Goal: Transaction & Acquisition: Purchase product/service

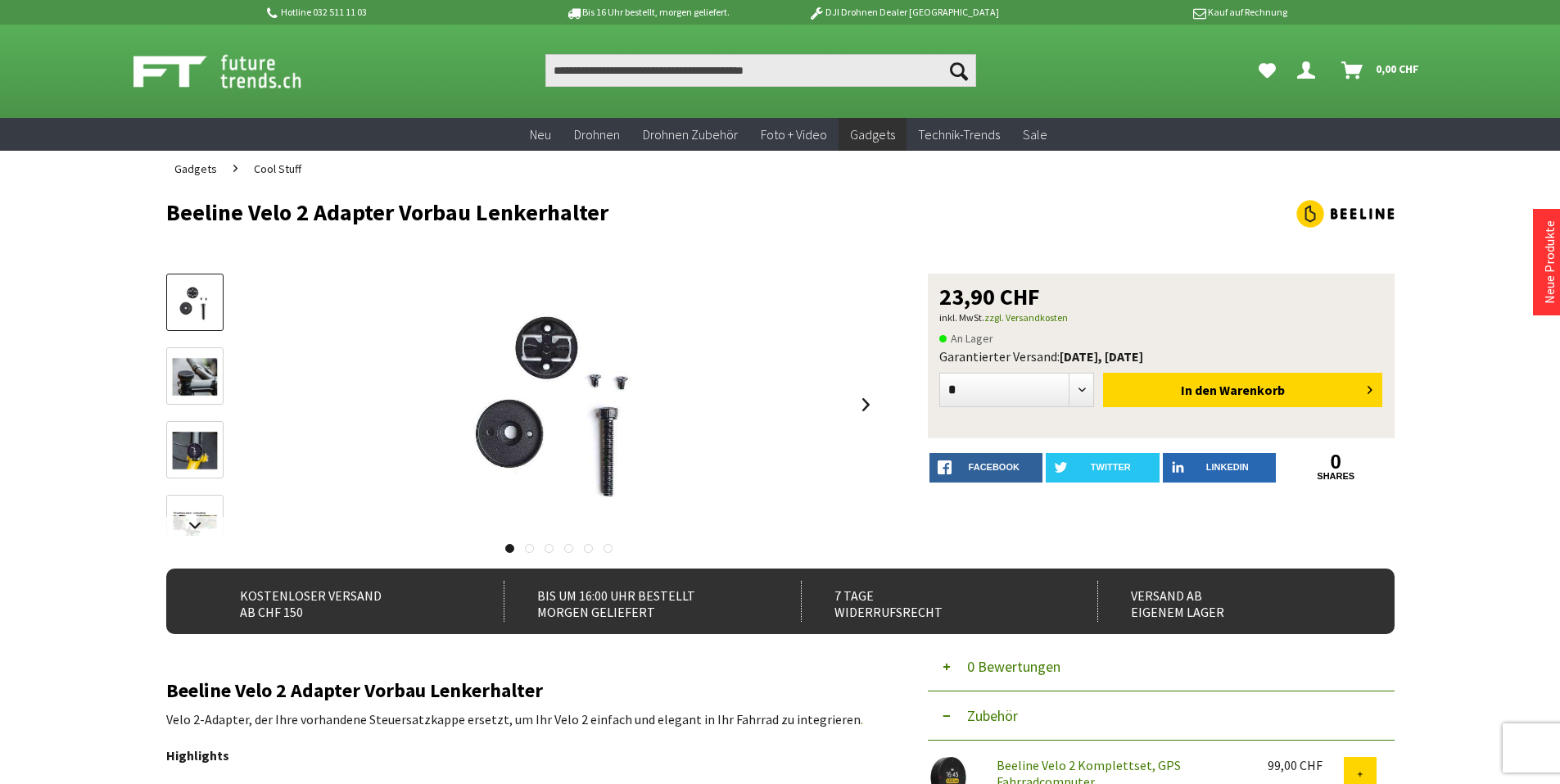
click at [194, 451] on img at bounding box center [195, 450] width 47 height 47
click at [869, 406] on link at bounding box center [866, 404] width 24 height 57
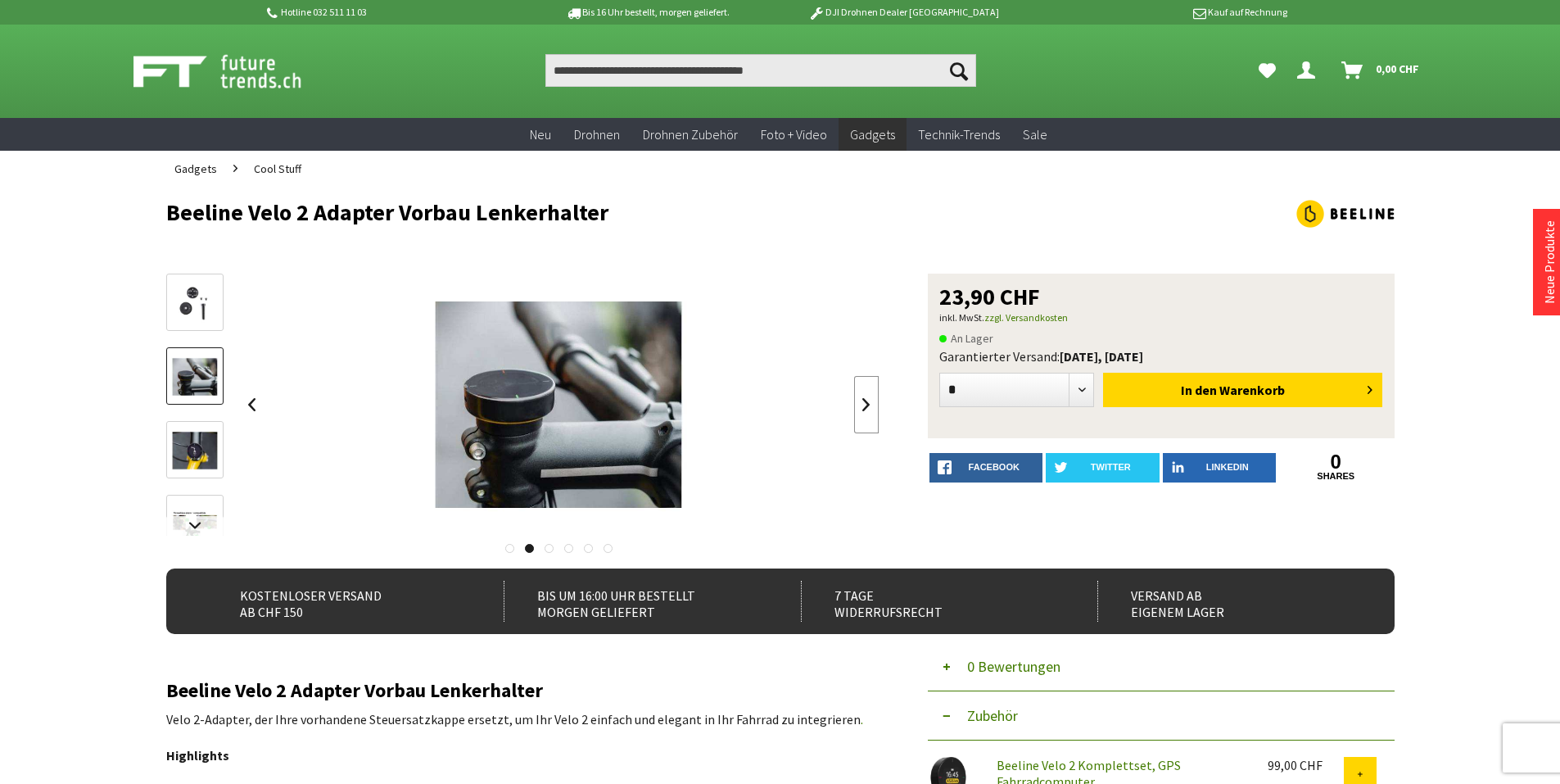
click at [869, 406] on link at bounding box center [866, 404] width 24 height 57
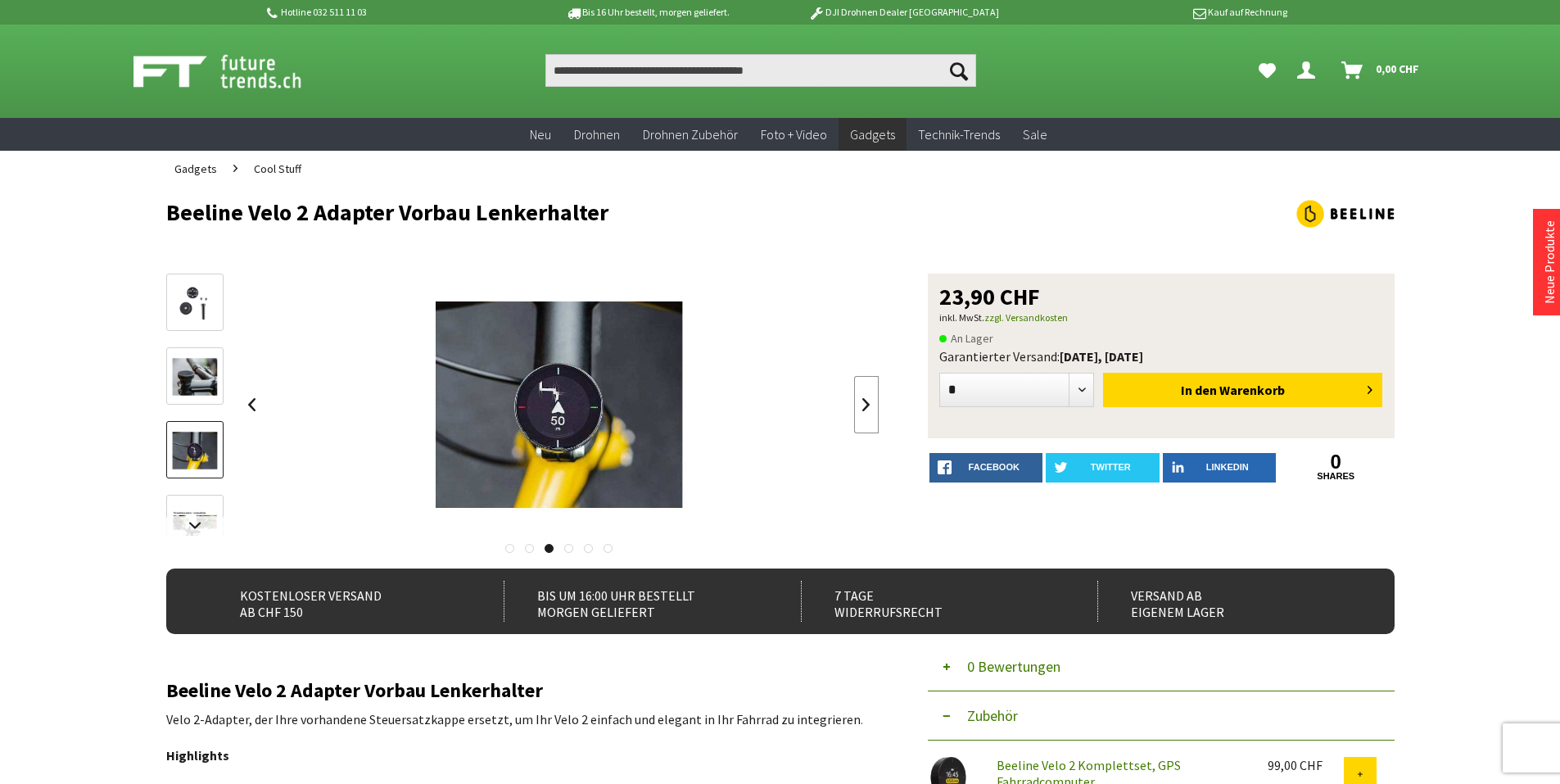
click at [869, 406] on link at bounding box center [866, 404] width 24 height 57
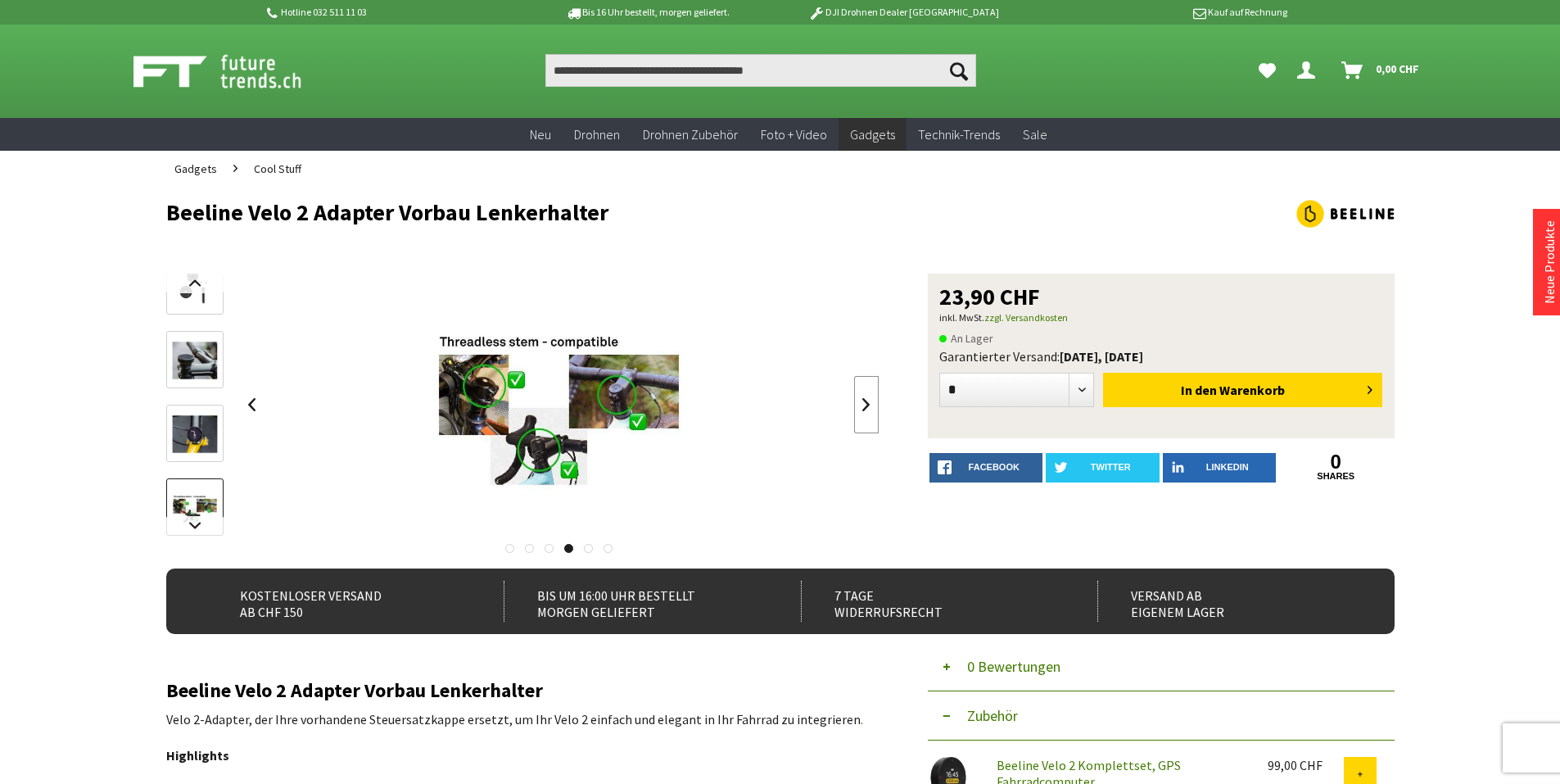
click at [869, 406] on link at bounding box center [866, 404] width 24 height 57
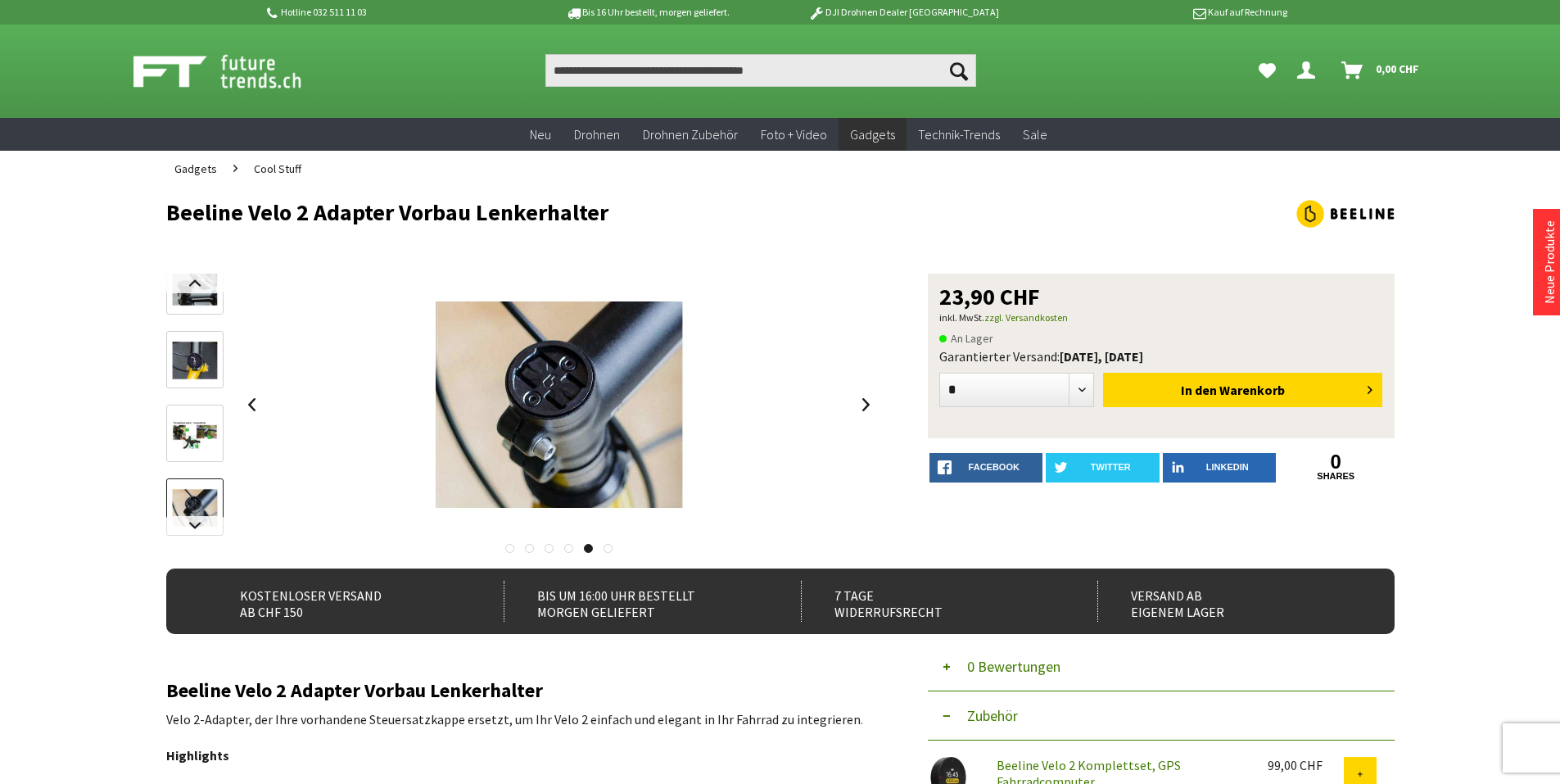
drag, startPoint x: 867, startPoint y: 406, endPoint x: 0, endPoint y: 408, distance: 867.0
click at [870, 401] on link at bounding box center [866, 404] width 24 height 57
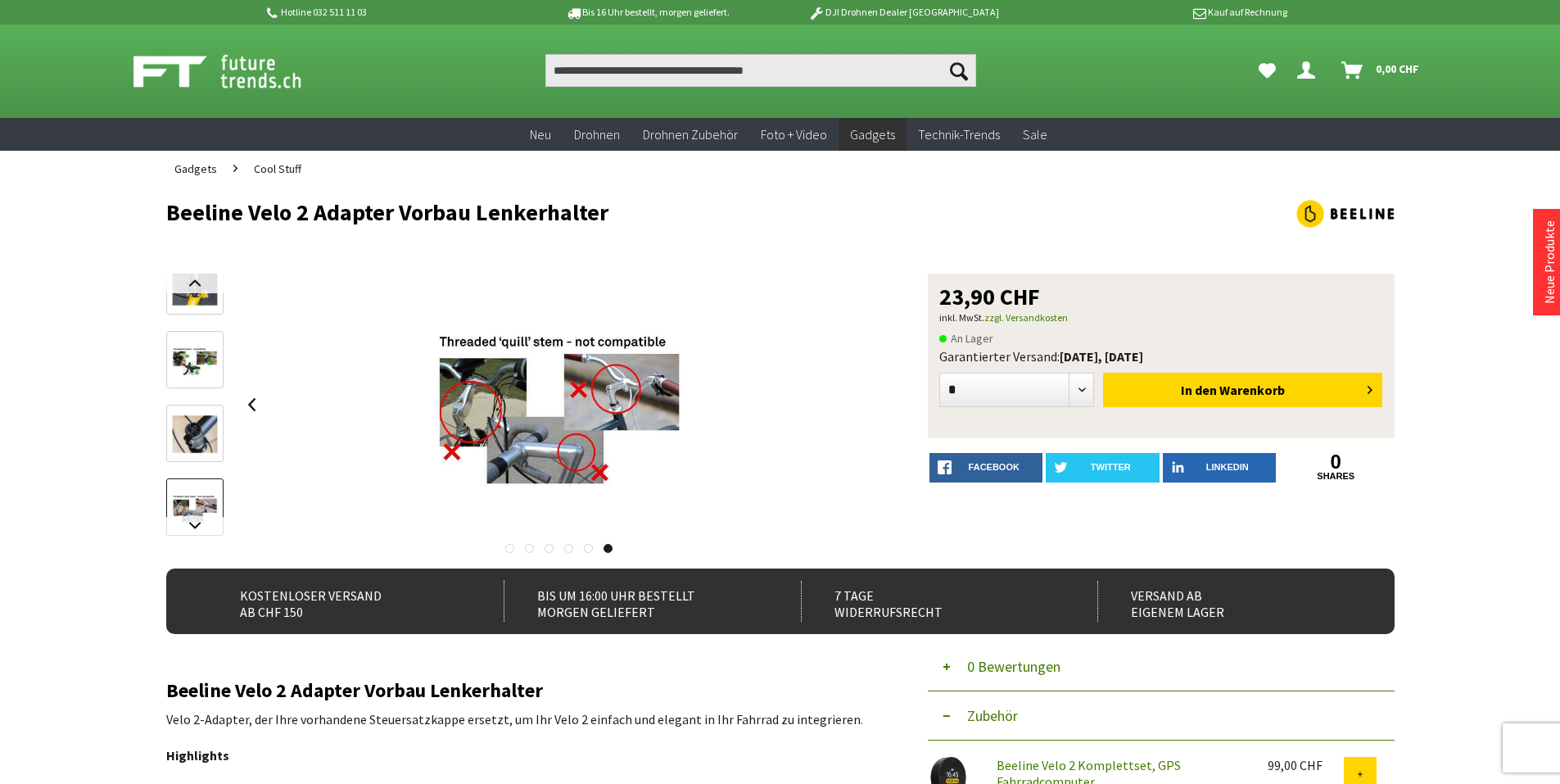
click at [870, 401] on div at bounding box center [559, 405] width 639 height 262
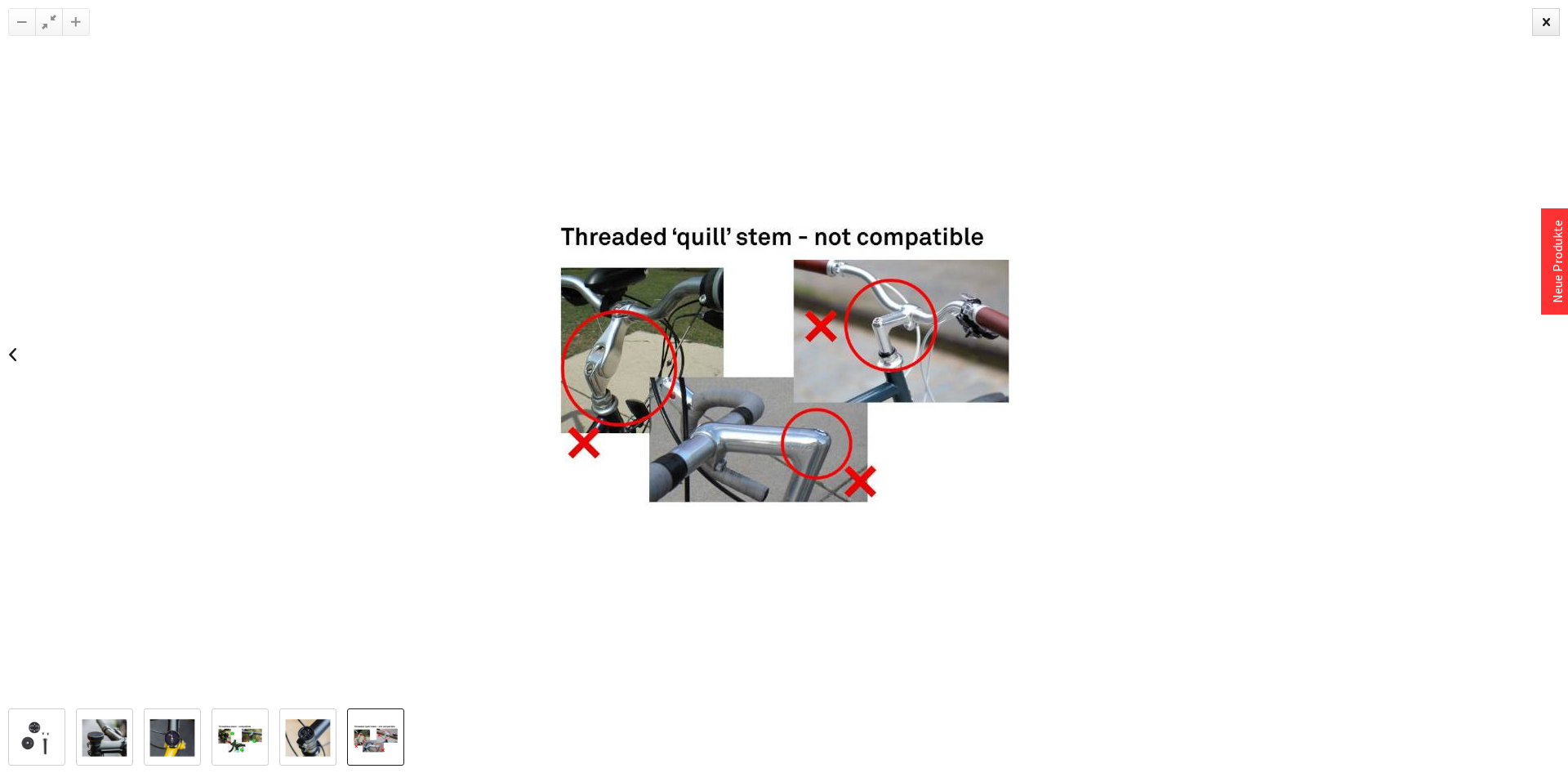
click at [868, 400] on img at bounding box center [784, 355] width 490 height 490
click at [1551, 19] on div at bounding box center [1546, 23] width 28 height 28
